Goal: Task Accomplishment & Management: Use online tool/utility

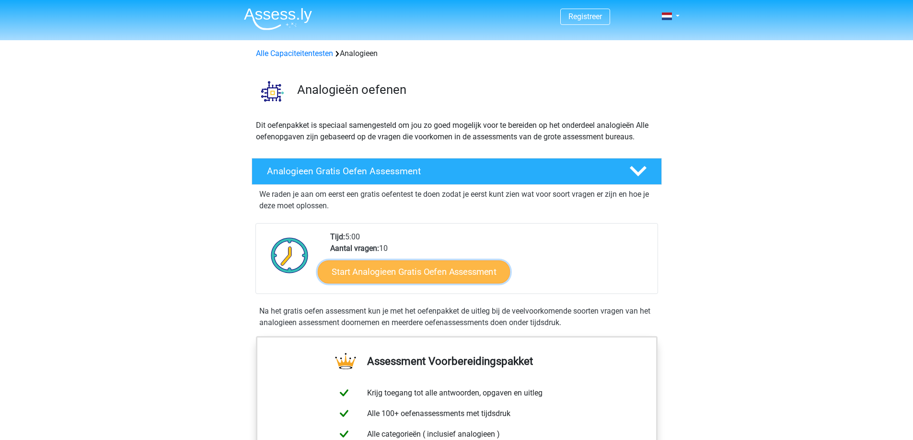
click at [478, 280] on link "Start Analogieen Gratis Oefen Assessment" at bounding box center [414, 271] width 192 height 23
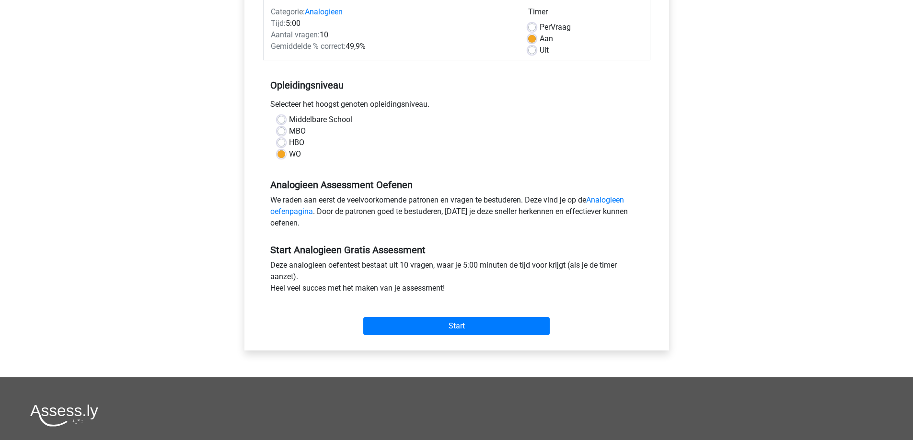
scroll to position [144, 0]
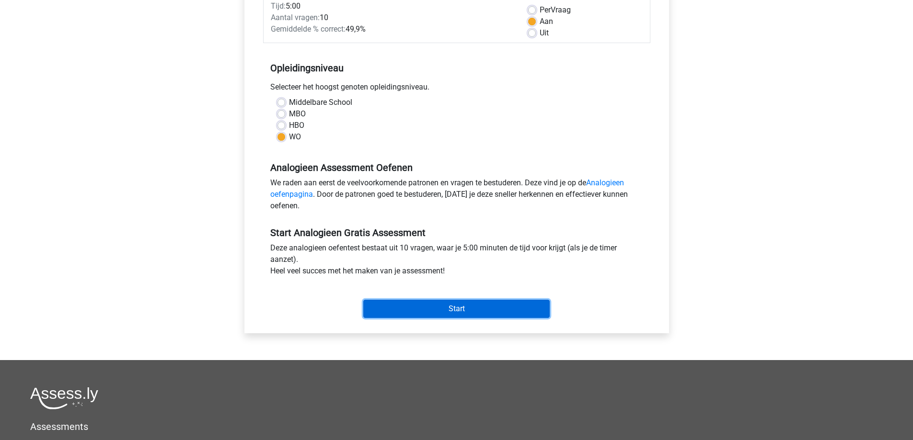
click at [476, 310] on input "Start" at bounding box center [456, 309] width 186 height 18
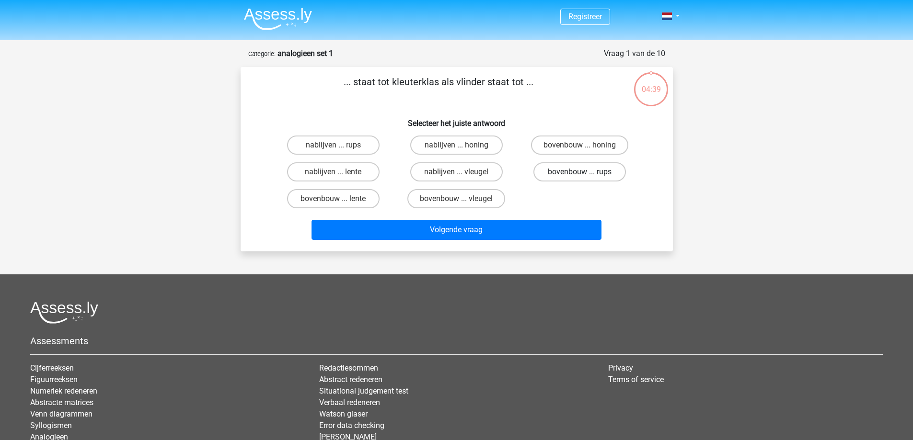
click at [605, 172] on label "bovenbouw ... rups" at bounding box center [579, 171] width 92 height 19
click at [586, 172] on input "bovenbouw ... rups" at bounding box center [583, 175] width 6 height 6
radio input "true"
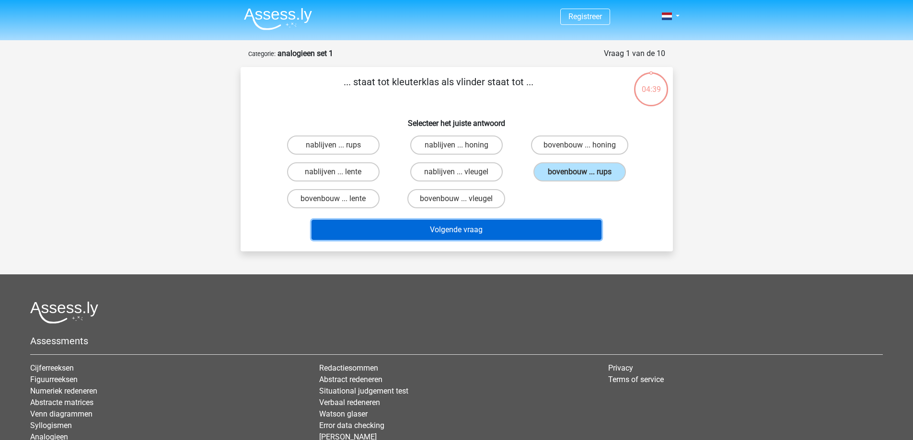
click at [546, 223] on button "Volgende vraag" at bounding box center [456, 230] width 290 height 20
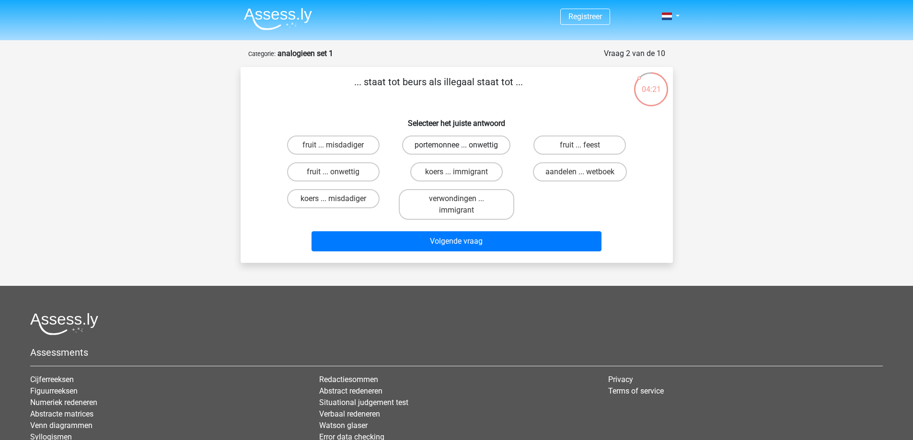
click at [463, 146] on label "portemonnee ... onwettig" at bounding box center [456, 145] width 108 height 19
click at [462, 146] on input "portemonnee ... onwettig" at bounding box center [459, 148] width 6 height 6
radio input "true"
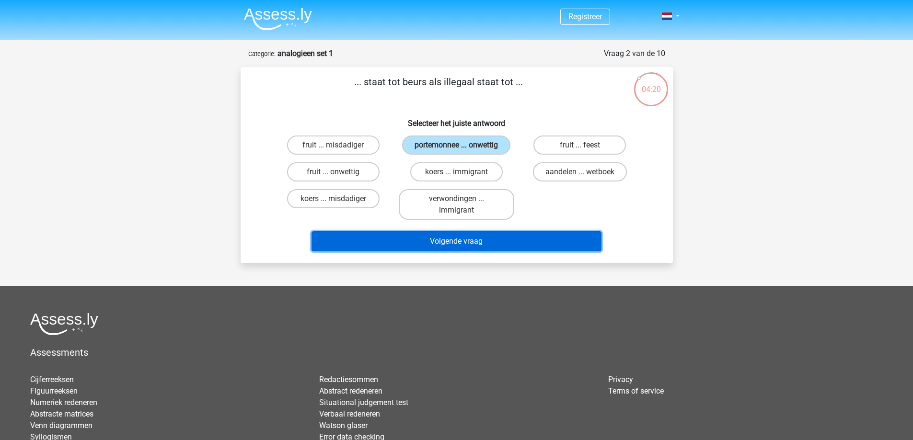
click at [493, 238] on button "Volgende vraag" at bounding box center [456, 241] width 290 height 20
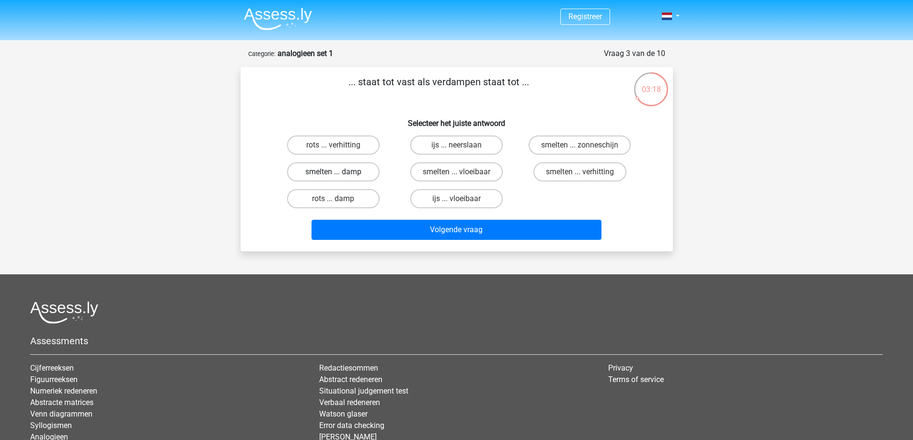
click at [307, 165] on label "smelten ... damp" at bounding box center [333, 171] width 92 height 19
click at [333, 172] on input "smelten ... damp" at bounding box center [336, 175] width 6 height 6
radio input "true"
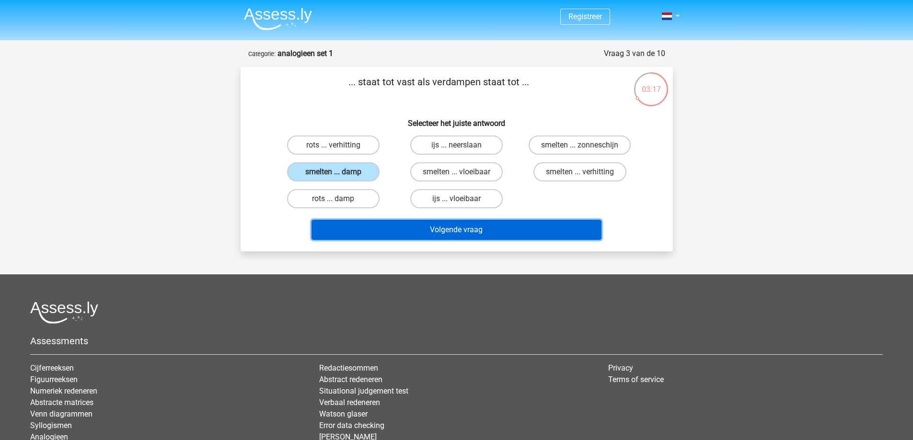
click at [414, 223] on button "Volgende vraag" at bounding box center [456, 230] width 290 height 20
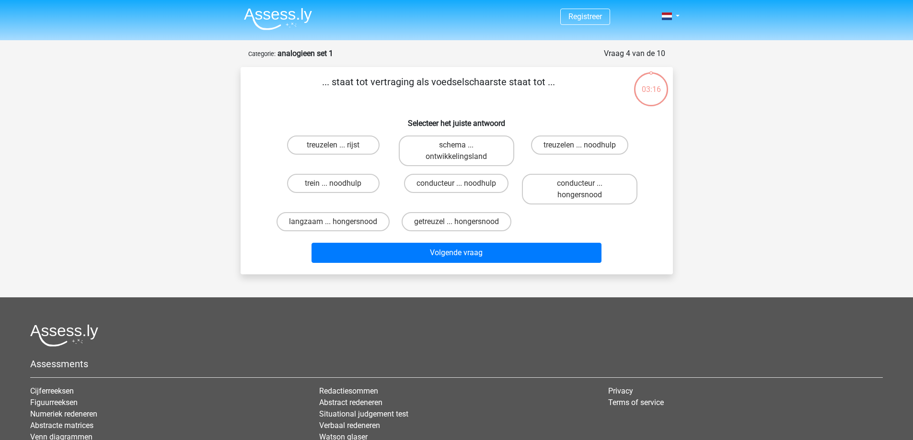
scroll to position [48, 0]
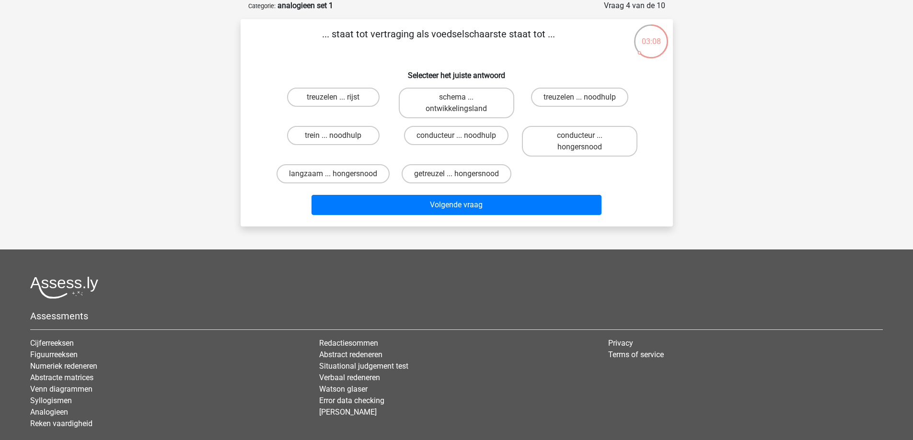
drag, startPoint x: 402, startPoint y: 34, endPoint x: 551, endPoint y: 34, distance: 148.5
click at [551, 34] on p "... staat tot vertraging als voedselschaarste staat tot ..." at bounding box center [439, 41] width 366 height 29
click at [379, 33] on p "... staat tot vertraging als voedselschaarste staat tot ..." at bounding box center [439, 41] width 366 height 29
click at [426, 172] on label "getreuzel ... hongersnood" at bounding box center [457, 173] width 110 height 19
click at [456, 174] on input "getreuzel ... hongersnood" at bounding box center [459, 177] width 6 height 6
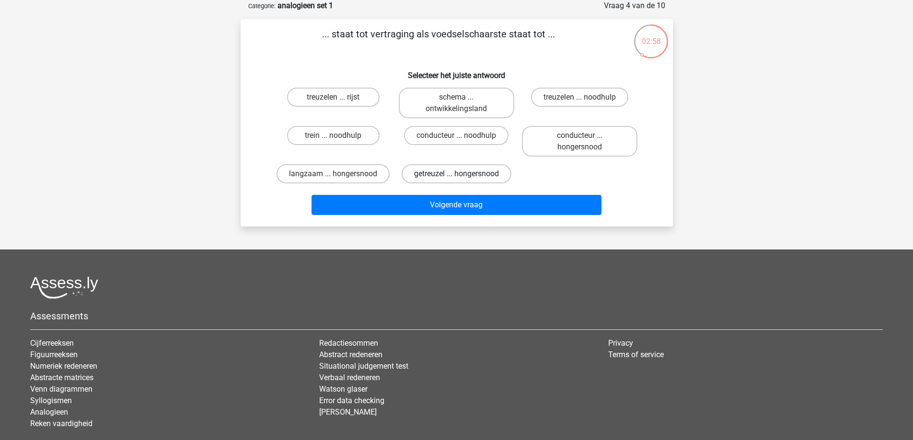
radio input "true"
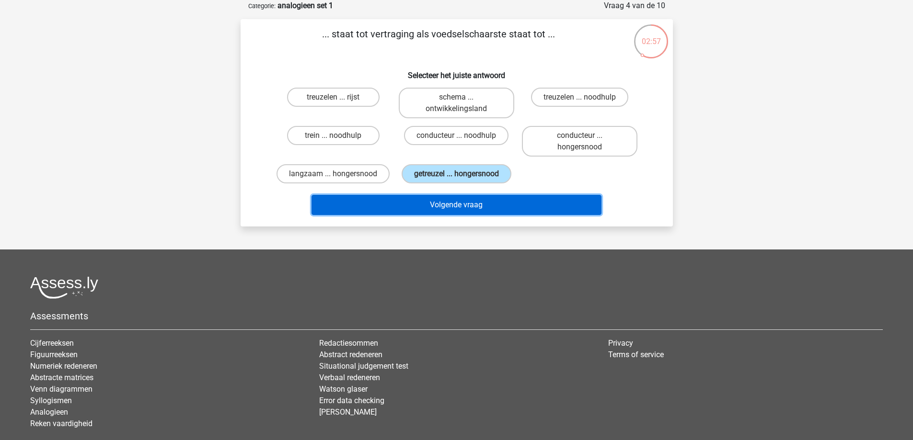
click at [466, 206] on button "Volgende vraag" at bounding box center [456, 205] width 290 height 20
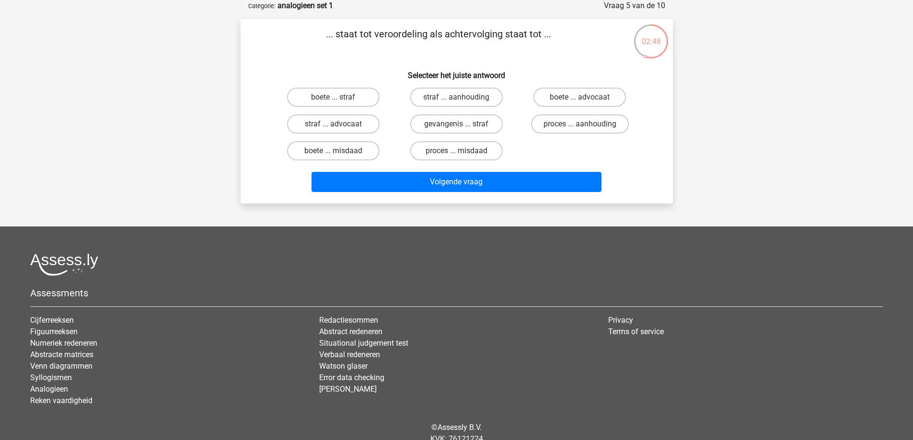
drag, startPoint x: 325, startPoint y: 36, endPoint x: 567, endPoint y: 37, distance: 242.0
click at [567, 37] on p "... staat tot veroordeling als achtervolging staat tot ..." at bounding box center [439, 41] width 366 height 29
click at [333, 33] on p "... staat tot veroordeling als achtervolging staat tot ..." at bounding box center [439, 41] width 366 height 29
click at [589, 125] on label "proces ... aanhouding" at bounding box center [580, 124] width 98 height 19
click at [586, 125] on input "proces ... aanhouding" at bounding box center [583, 127] width 6 height 6
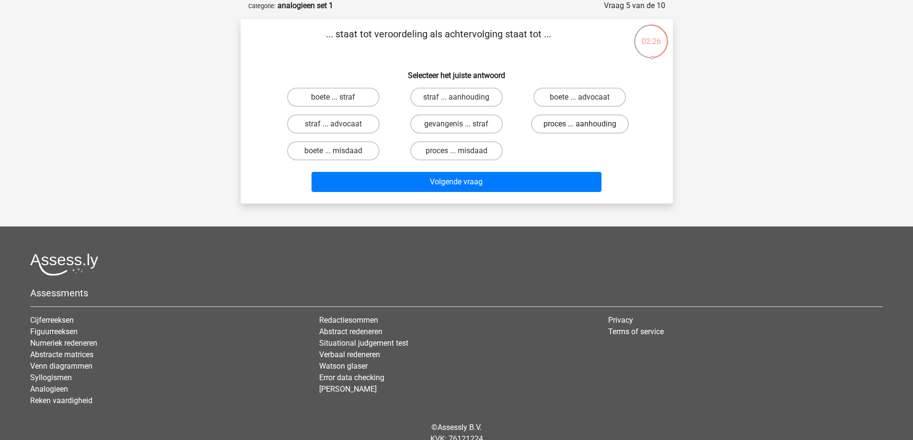
radio input "true"
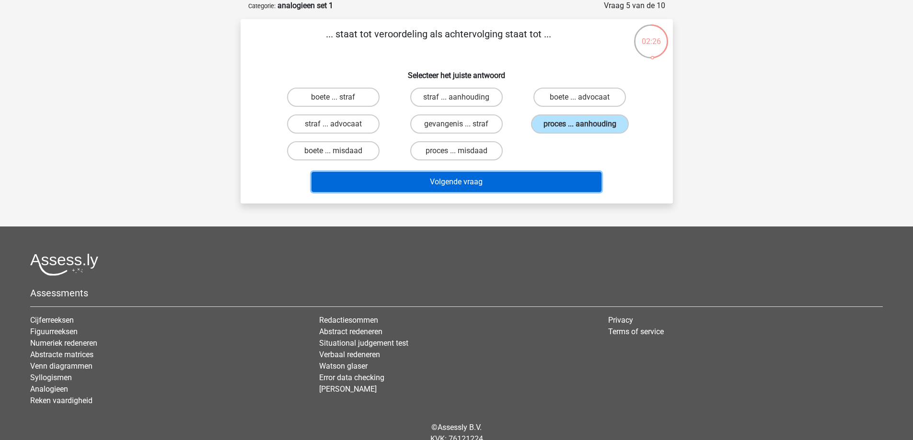
click at [540, 181] on button "Volgende vraag" at bounding box center [456, 182] width 290 height 20
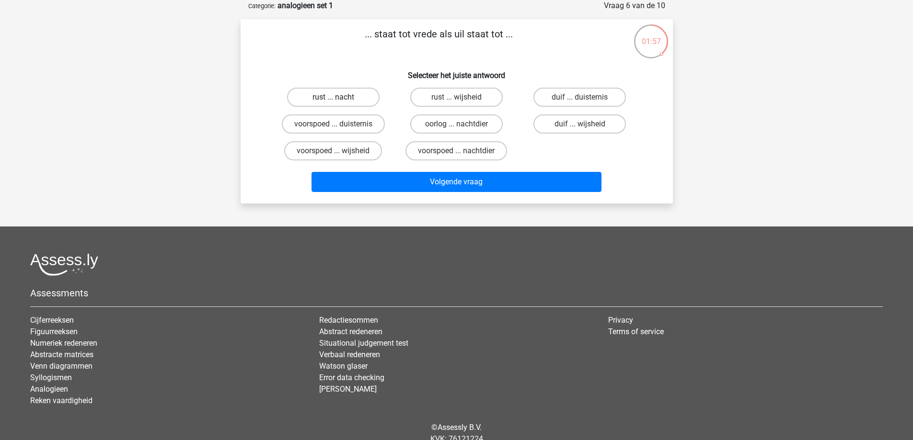
click at [361, 97] on label "rust ... nacht" at bounding box center [333, 97] width 92 height 19
click at [339, 97] on input "rust ... nacht" at bounding box center [336, 100] width 6 height 6
radio input "true"
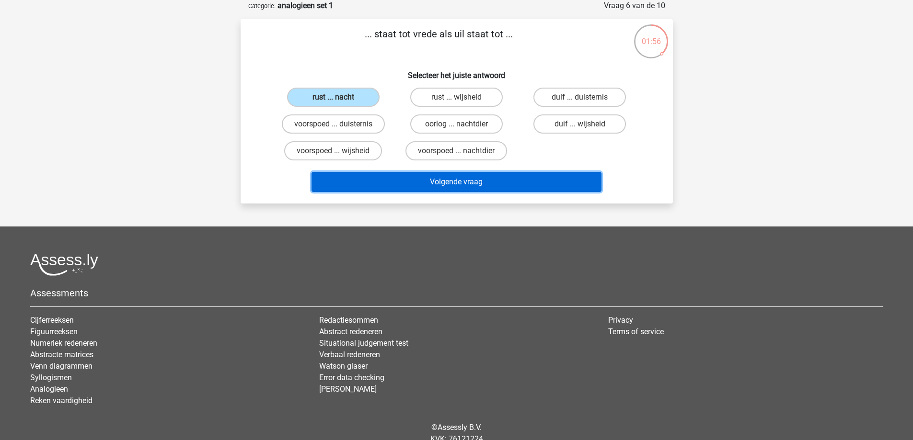
click at [439, 177] on button "Volgende vraag" at bounding box center [456, 182] width 290 height 20
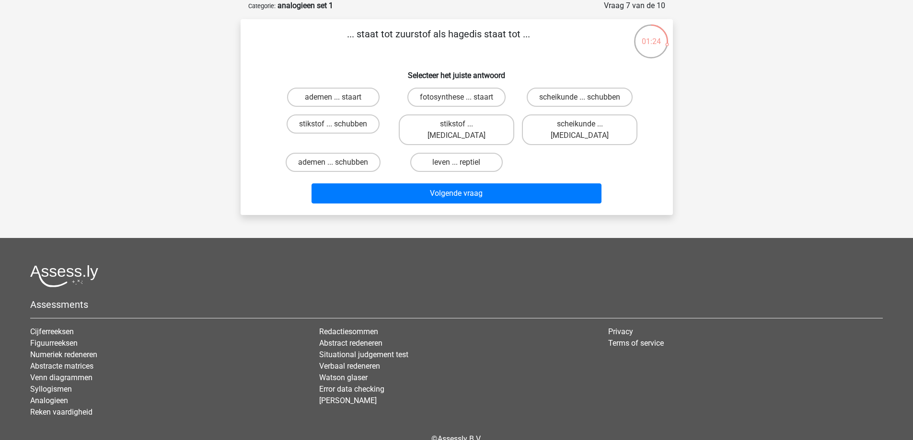
click at [458, 162] on input "leven ... reptiel" at bounding box center [459, 165] width 6 height 6
radio input "true"
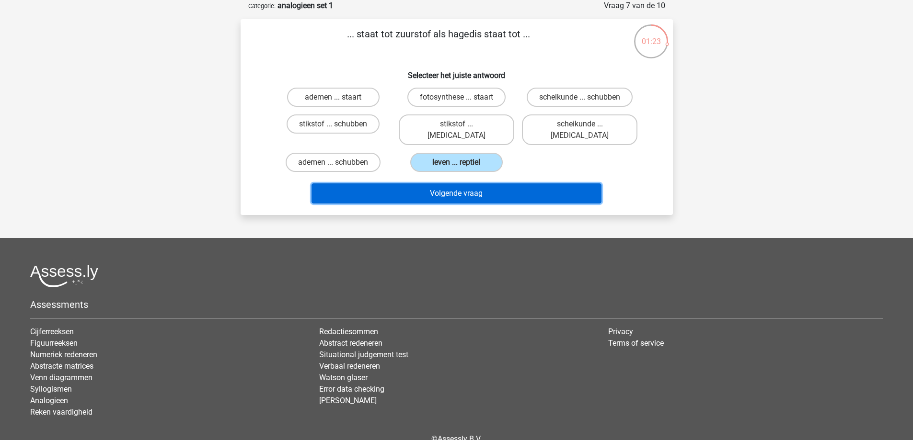
click at [476, 184] on button "Volgende vraag" at bounding box center [456, 194] width 290 height 20
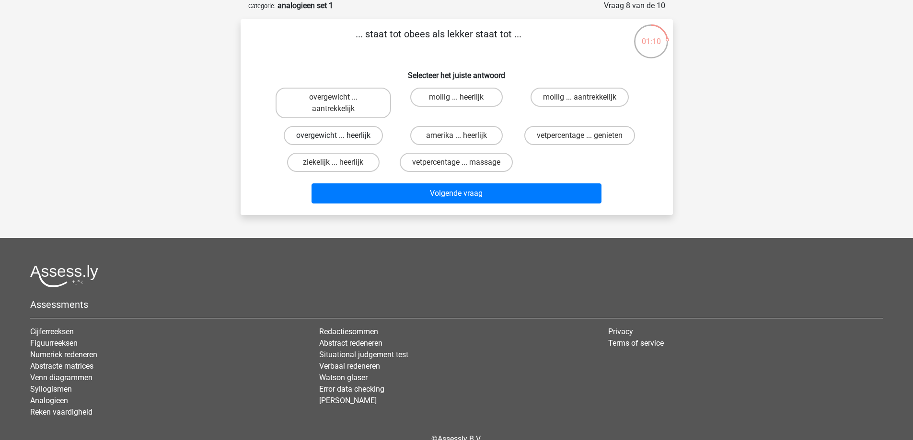
click at [365, 128] on label "overgewicht ... heerlijk" at bounding box center [333, 135] width 99 height 19
click at [339, 136] on input "overgewicht ... heerlijk" at bounding box center [336, 139] width 6 height 6
radio input "true"
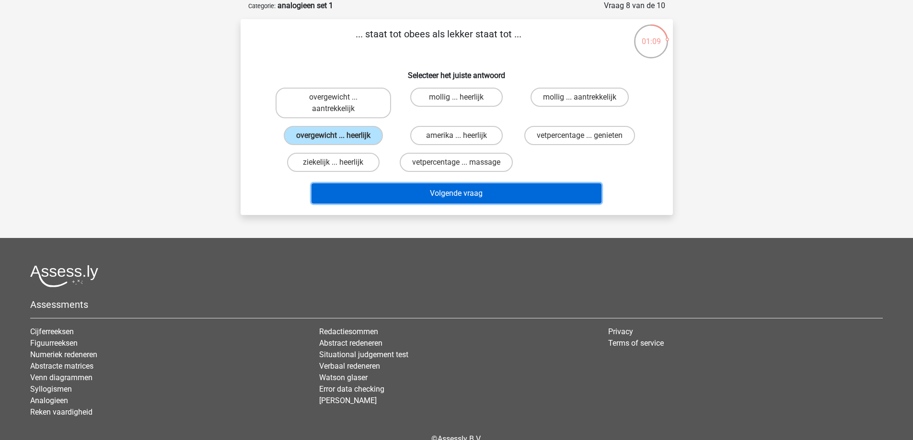
click at [480, 192] on button "Volgende vraag" at bounding box center [456, 194] width 290 height 20
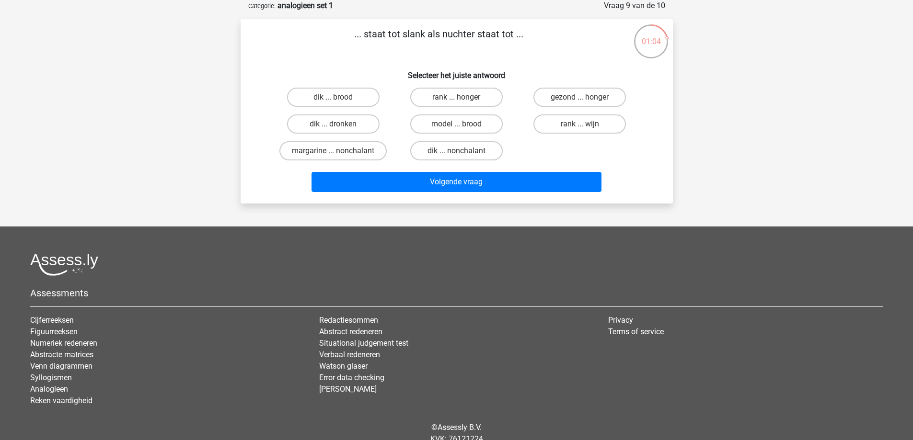
drag, startPoint x: 350, startPoint y: 124, endPoint x: 415, endPoint y: 163, distance: 75.4
click at [350, 125] on label "dik ... dronken" at bounding box center [333, 124] width 92 height 19
click at [339, 125] on input "dik ... dronken" at bounding box center [336, 127] width 6 height 6
radio input "true"
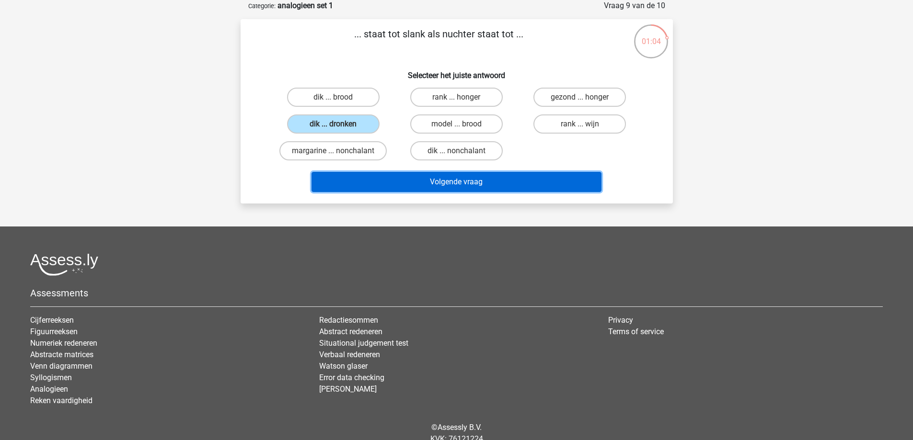
click at [461, 183] on button "Volgende vraag" at bounding box center [456, 182] width 290 height 20
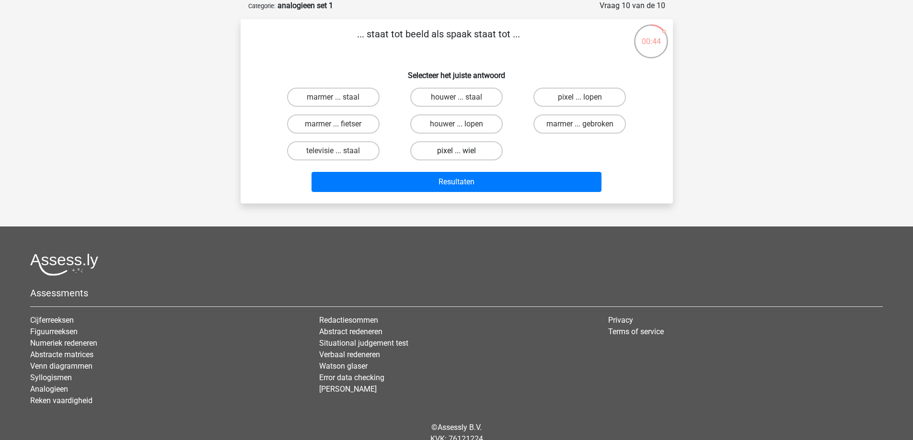
click at [472, 149] on label "pixel ... wiel" at bounding box center [456, 150] width 92 height 19
click at [462, 151] on input "pixel ... wiel" at bounding box center [459, 154] width 6 height 6
radio input "true"
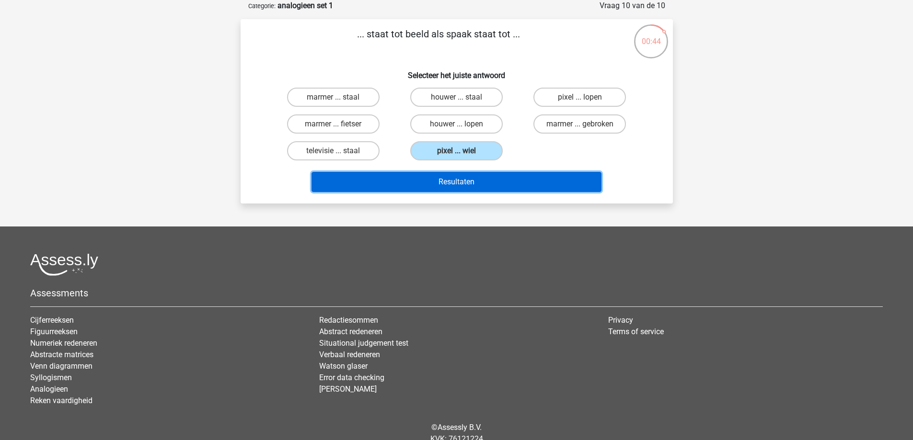
click at [472, 180] on button "Resultaten" at bounding box center [456, 182] width 290 height 20
